Goal: Information Seeking & Learning: Check status

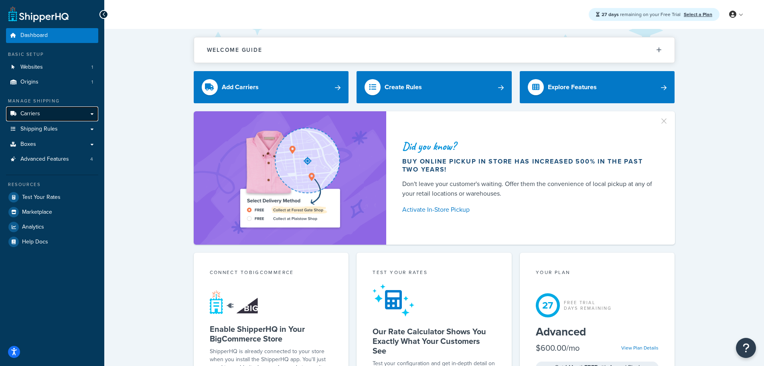
click at [29, 112] on span "Carriers" at bounding box center [30, 113] width 20 height 7
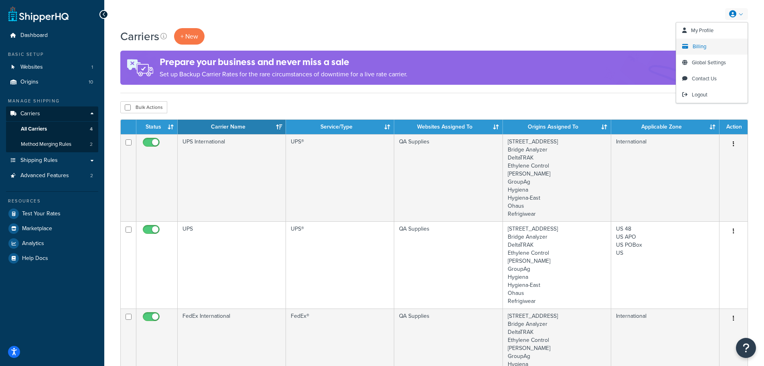
click at [714, 44] on link "Billing" at bounding box center [712, 47] width 71 height 16
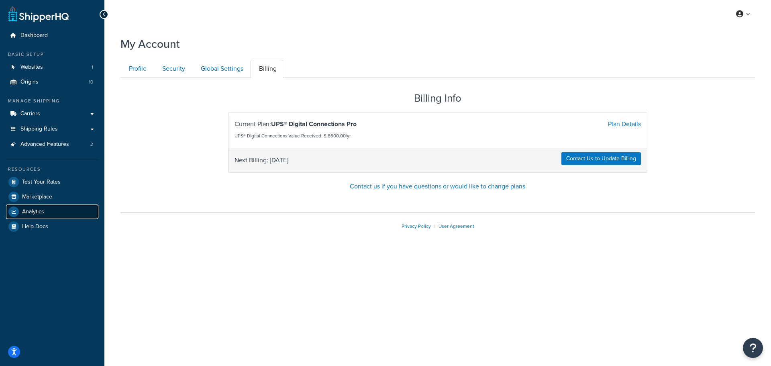
click at [37, 211] on span "Analytics" at bounding box center [33, 211] width 22 height 7
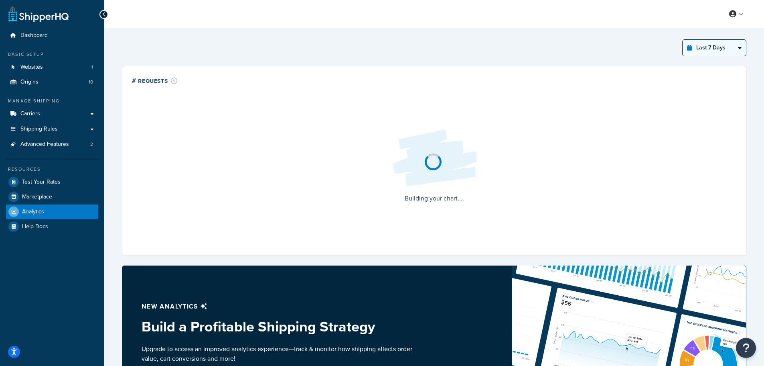
click at [707, 43] on select "Last 24 Hours Last 7 Days Last 30 Days Last 3 Months Last 6 Months Last 12 Mont…" at bounding box center [714, 48] width 63 height 16
click at [683, 40] on select "Last 24 Hours Last 7 Days Last 30 Days Last 3 Months Last 6 Months Last 12 Mont…" at bounding box center [714, 48] width 63 height 16
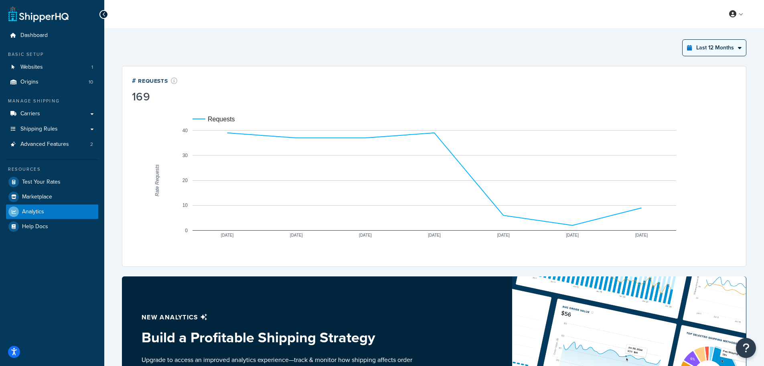
click at [705, 52] on select "Last 24 Hours Last 7 Days Last 30 Days Last 3 Months Last 6 Months Last 12 Mont…" at bounding box center [714, 48] width 63 height 16
click at [683, 40] on select "Last 24 Hours Last 7 Days Last 30 Days Last 3 Months Last 6 Months Last 12 Mont…" at bounding box center [714, 48] width 63 height 16
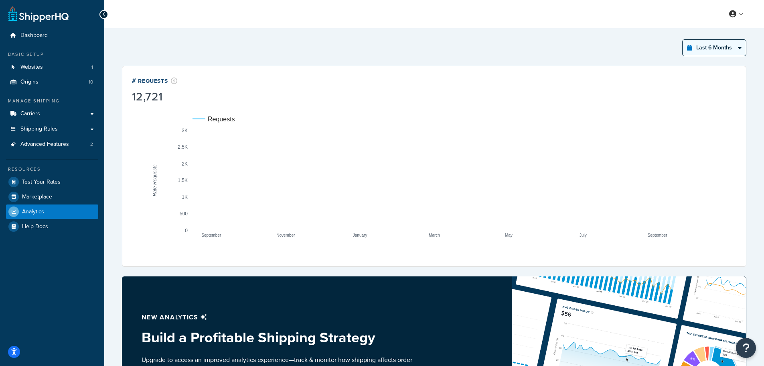
click at [714, 50] on select "Last 24 Hours Last 7 Days Last 30 Days Last 3 Months Last 6 Months Last 12 Mont…" at bounding box center [714, 48] width 63 height 16
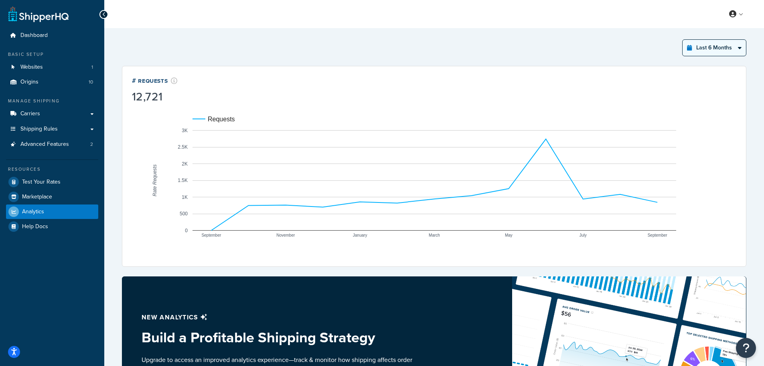
click at [683, 40] on select "Last 24 Hours Last 7 Days Last 30 Days Last 3 Months Last 6 Months Last 12 Mont…" at bounding box center [714, 48] width 63 height 16
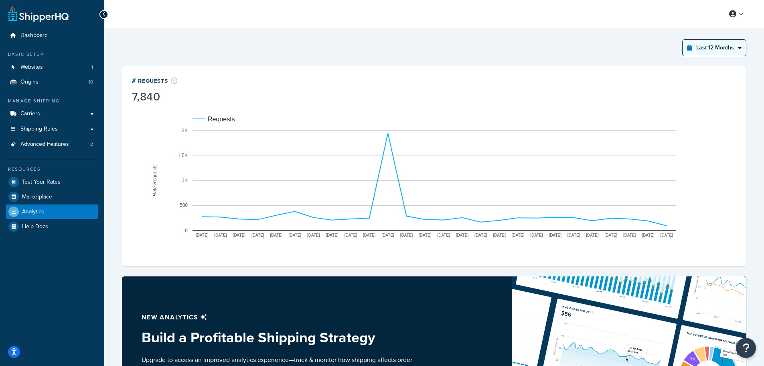
click at [716, 46] on select "Last 24 Hours Last 7 Days Last 30 Days Last 3 Months Last 6 Months Last 12 Mont…" at bounding box center [714, 48] width 63 height 16
click at [683, 40] on select "Last 24 Hours Last 7 Days Last 30 Days Last 3 Months Last 6 Months Last 12 Mont…" at bounding box center [714, 48] width 63 height 16
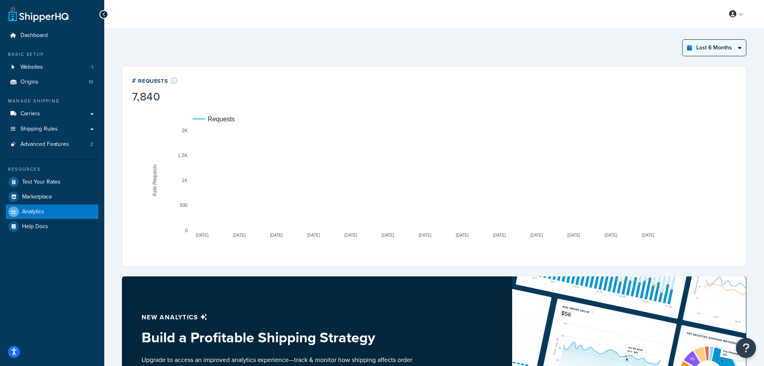
click at [718, 50] on select "Last 24 Hours Last 7 Days Last 30 Days Last 3 Months Last 6 Months Last 12 Mont…" at bounding box center [714, 48] width 63 height 16
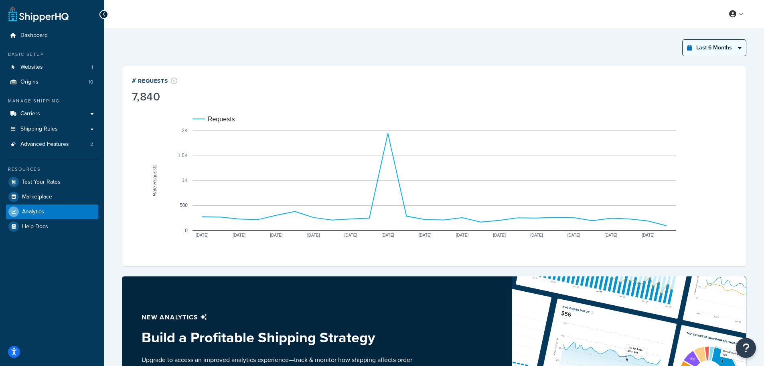
select select "last_year"
click at [683, 40] on select "Last 24 Hours Last 7 Days Last 30 Days Last 3 Months Last 6 Months Last 12 Mont…" at bounding box center [714, 48] width 63 height 16
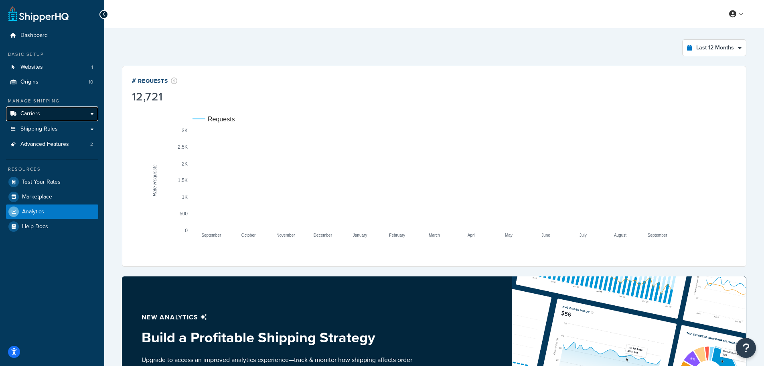
drag, startPoint x: 42, startPoint y: 111, endPoint x: 50, endPoint y: 112, distance: 8.1
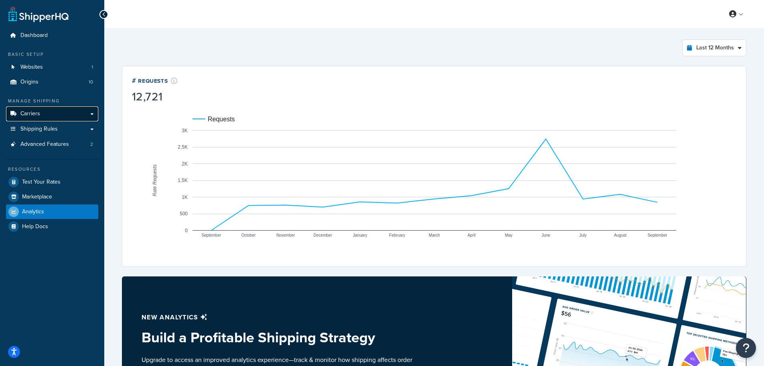
click at [42, 110] on link "Carriers" at bounding box center [52, 113] width 92 height 15
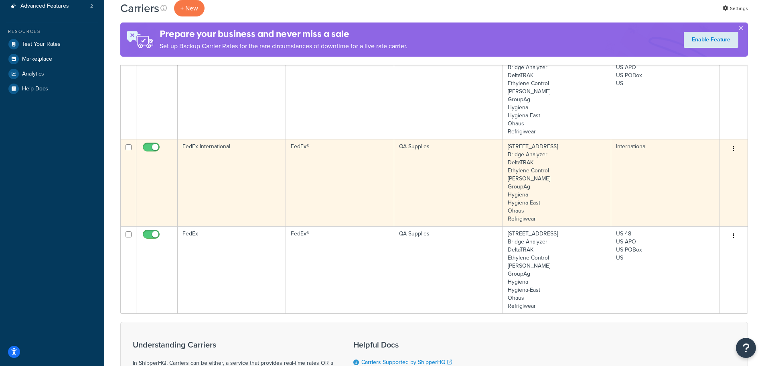
scroll to position [187, 0]
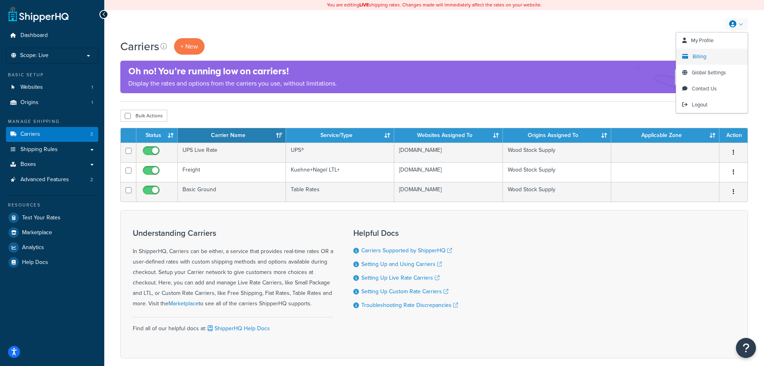
click at [690, 59] on link "Billing" at bounding box center [712, 57] width 71 height 16
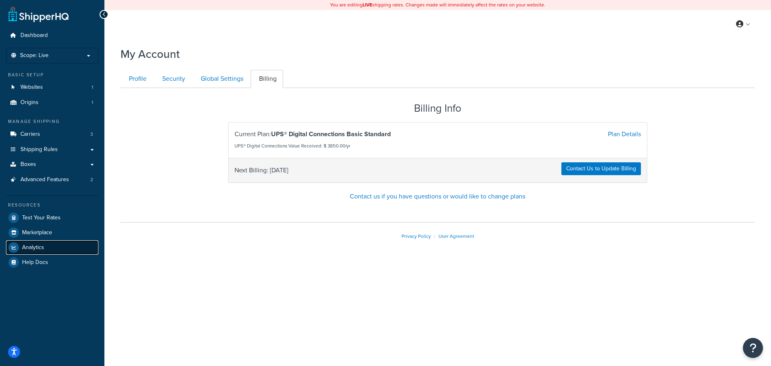
click at [36, 250] on span "Analytics" at bounding box center [33, 247] width 22 height 7
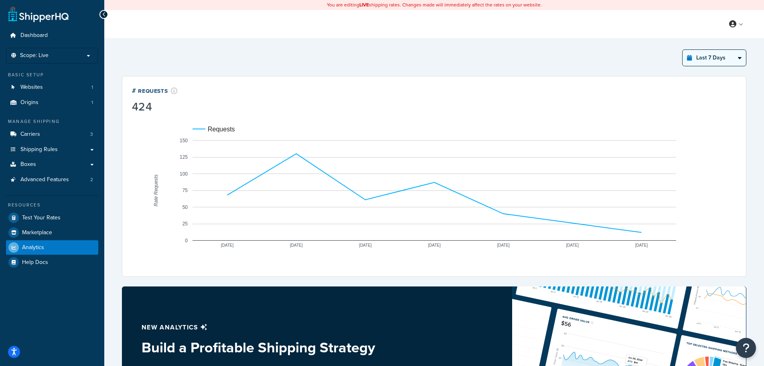
click at [707, 60] on select "Last 24 Hours Last 7 Days Last 30 Days Last 3 Months Last 6 Months Last 12 Mont…" at bounding box center [714, 58] width 63 height 16
select select "last_year"
click at [683, 50] on select "Last 24 Hours Last 7 Days Last 30 Days Last 3 Months Last 6 Months Last 12 Mont…" at bounding box center [714, 58] width 63 height 16
